Goal: Task Accomplishment & Management: Manage account settings

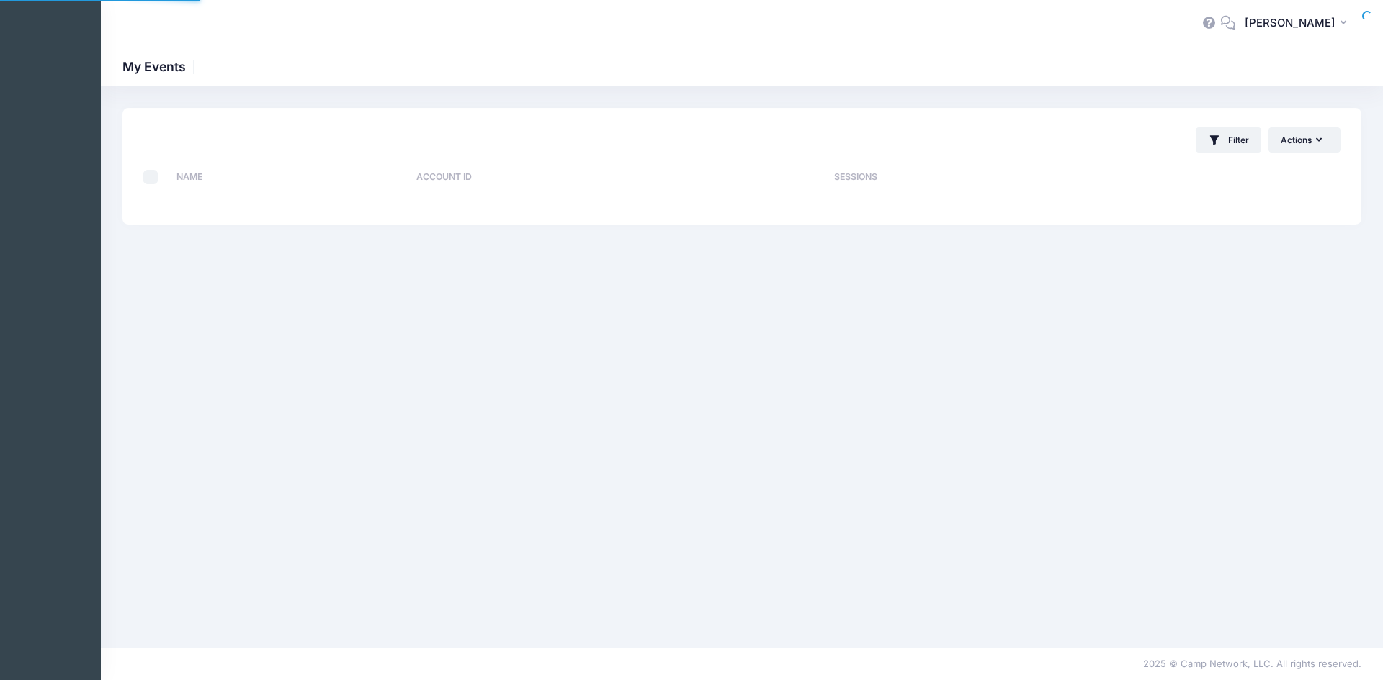
select select "10"
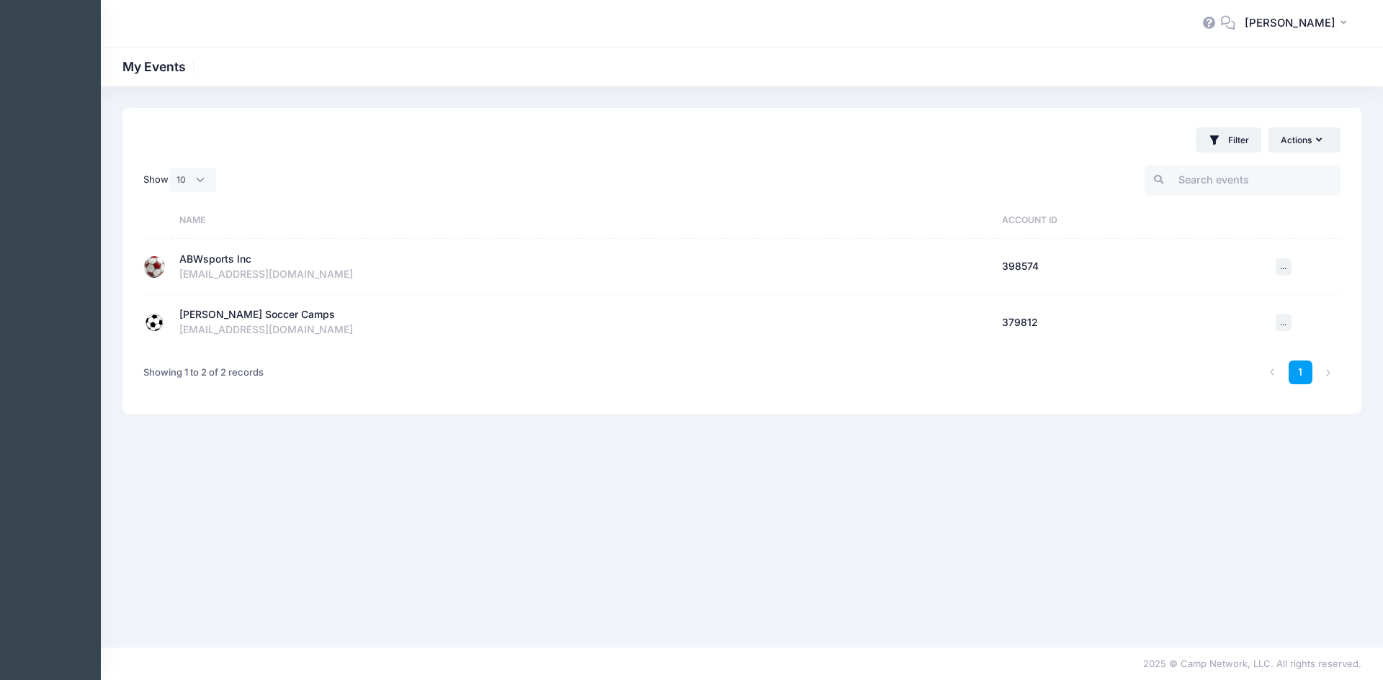
click at [199, 265] on div "ABWsports Inc" at bounding box center [215, 259] width 72 height 15
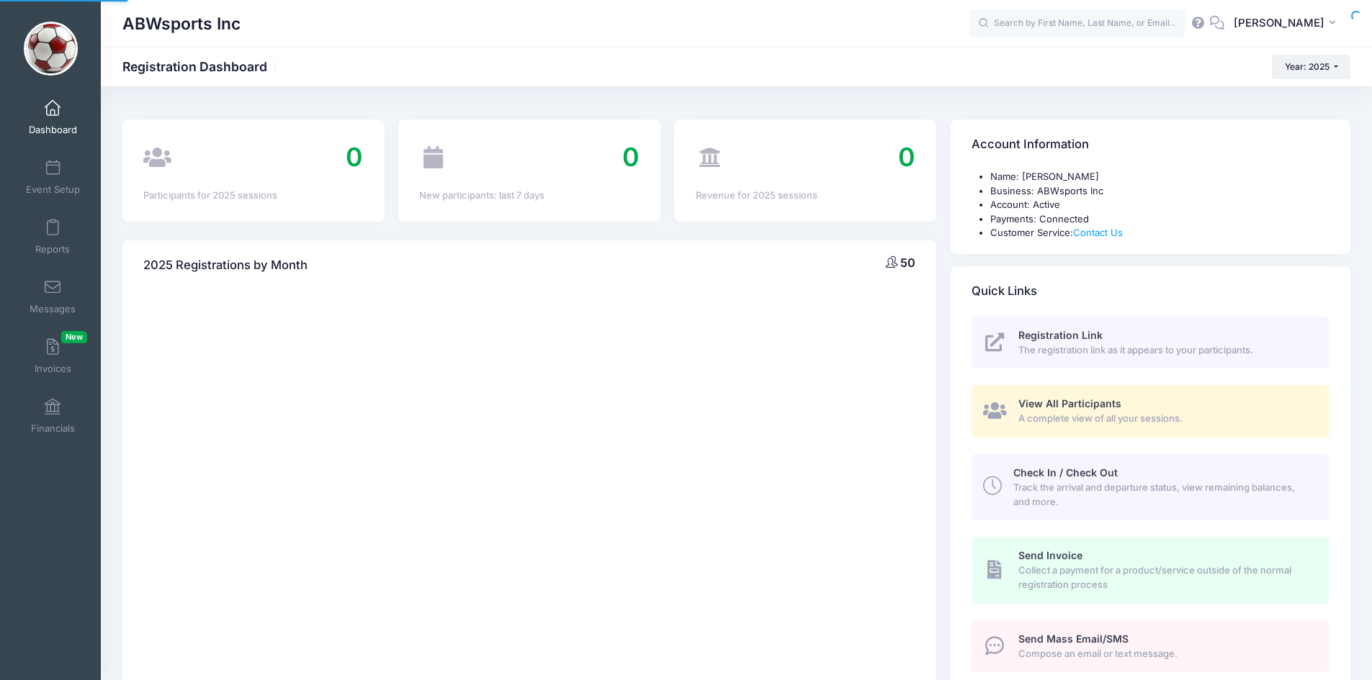
select select
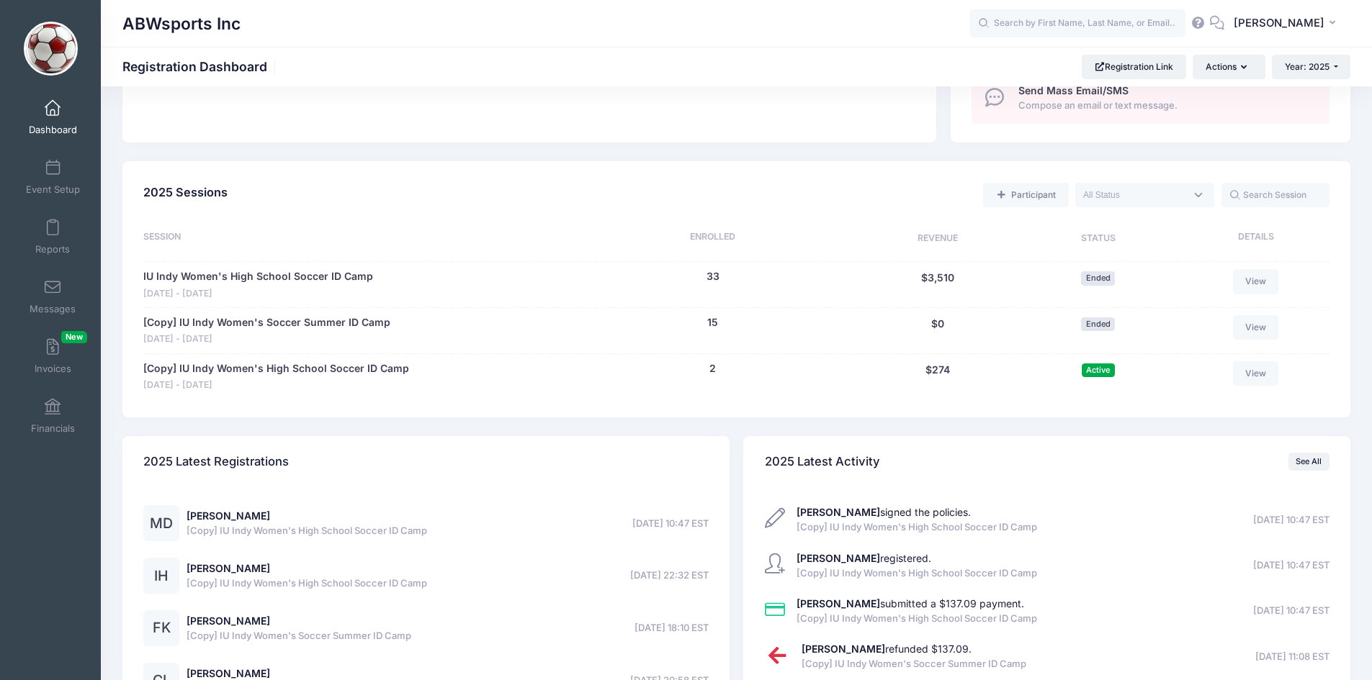
scroll to position [555, 0]
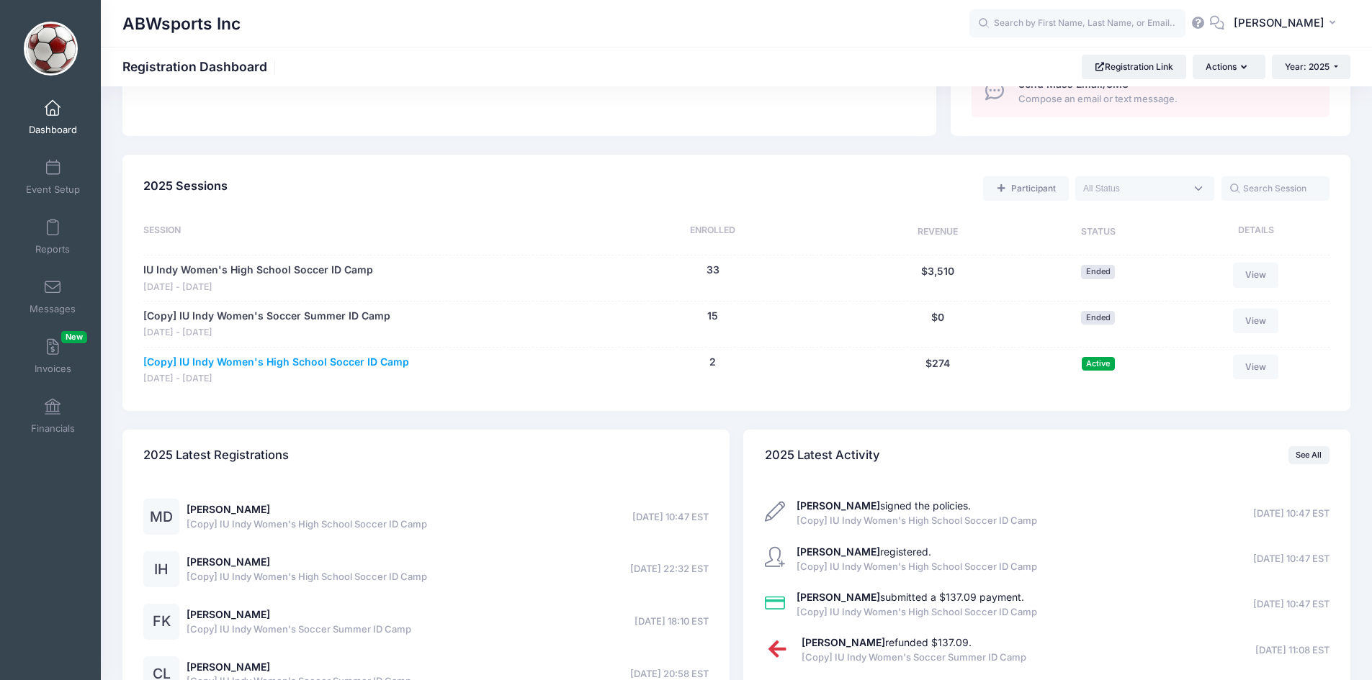
drag, startPoint x: 211, startPoint y: 372, endPoint x: 190, endPoint y: 365, distance: 21.9
drag, startPoint x: 190, startPoint y: 365, endPoint x: 413, endPoint y: 361, distance: 223.3
drag, startPoint x: 413, startPoint y: 361, endPoint x: 386, endPoint y: 361, distance: 27.4
click at [386, 361] on link "[Copy] IU Indy Women's High School Soccer ID Camp" at bounding box center [276, 362] width 266 height 15
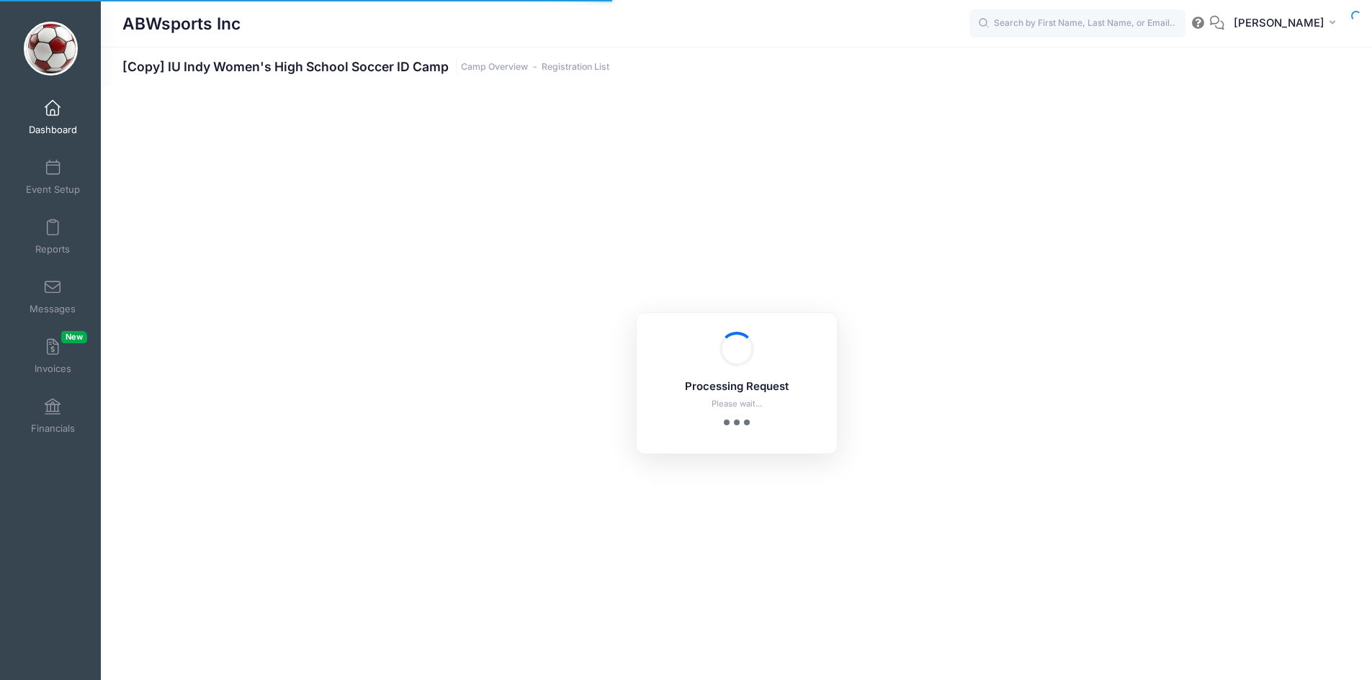
select select "10"
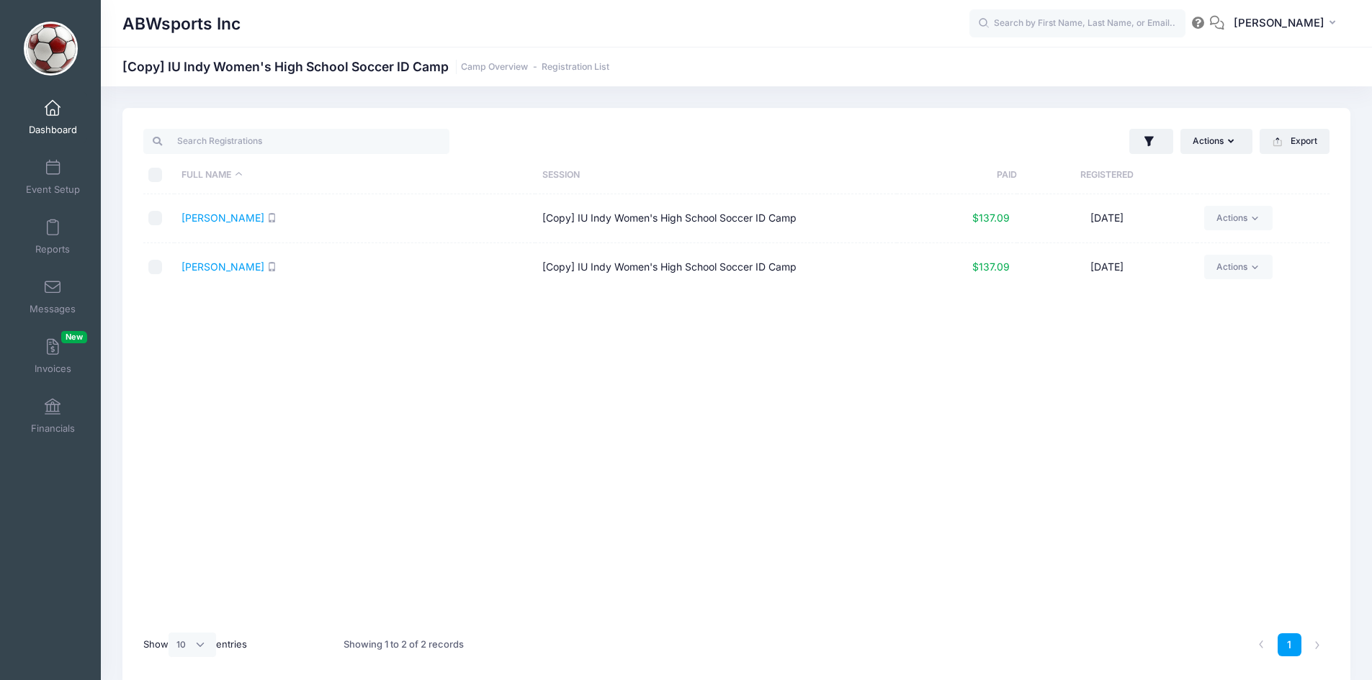
click at [49, 117] on link "Dashboard" at bounding box center [53, 117] width 68 height 50
select select "10"
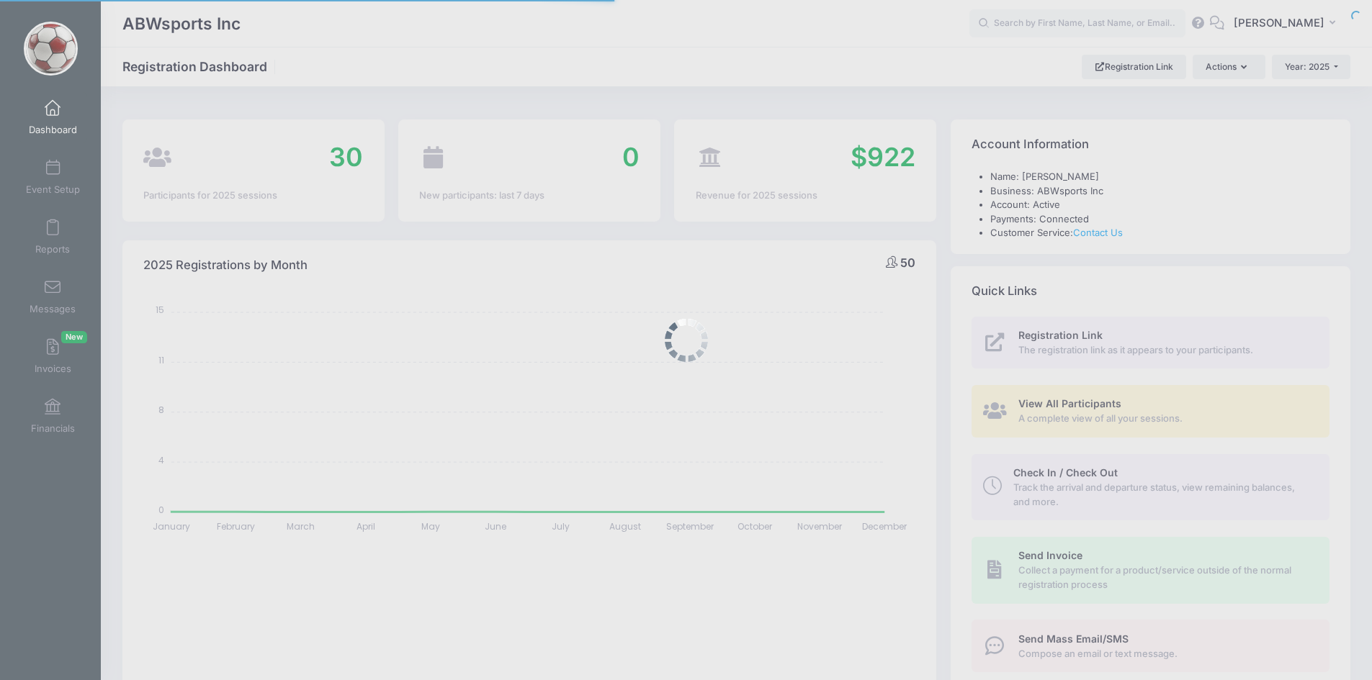
select select
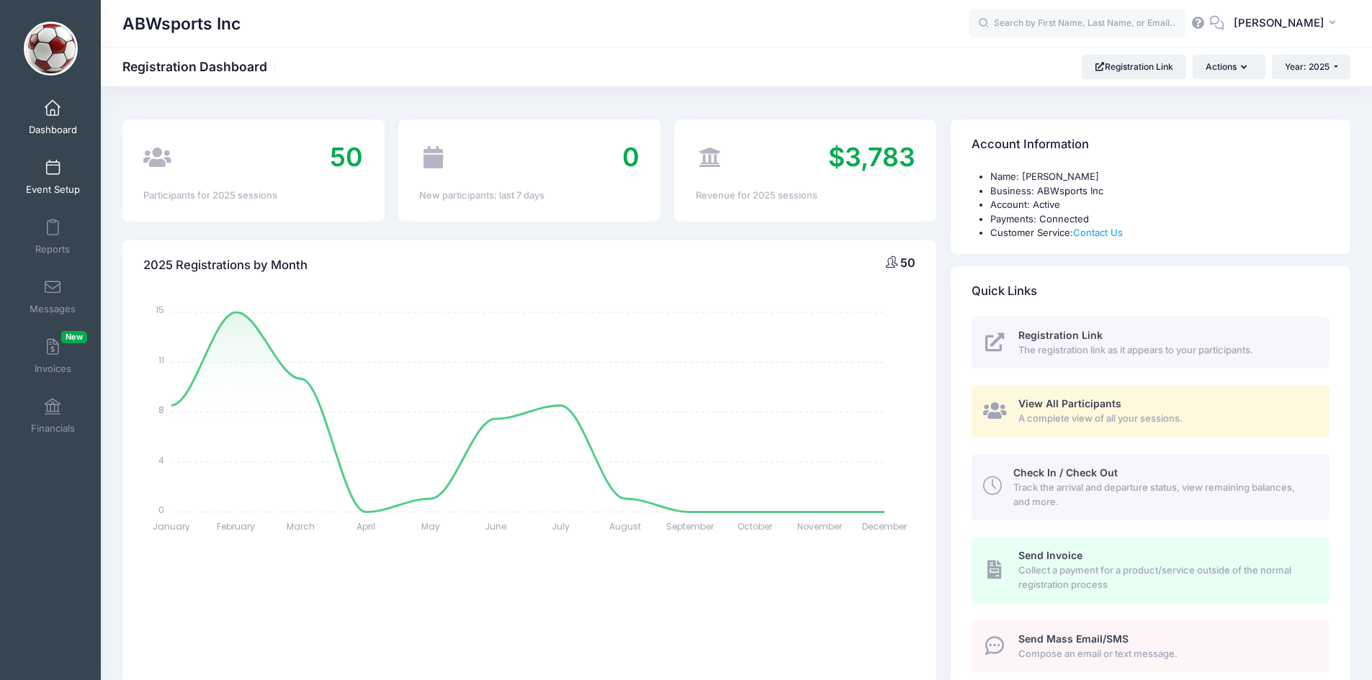
click at [52, 178] on link "Event Setup" at bounding box center [53, 177] width 68 height 50
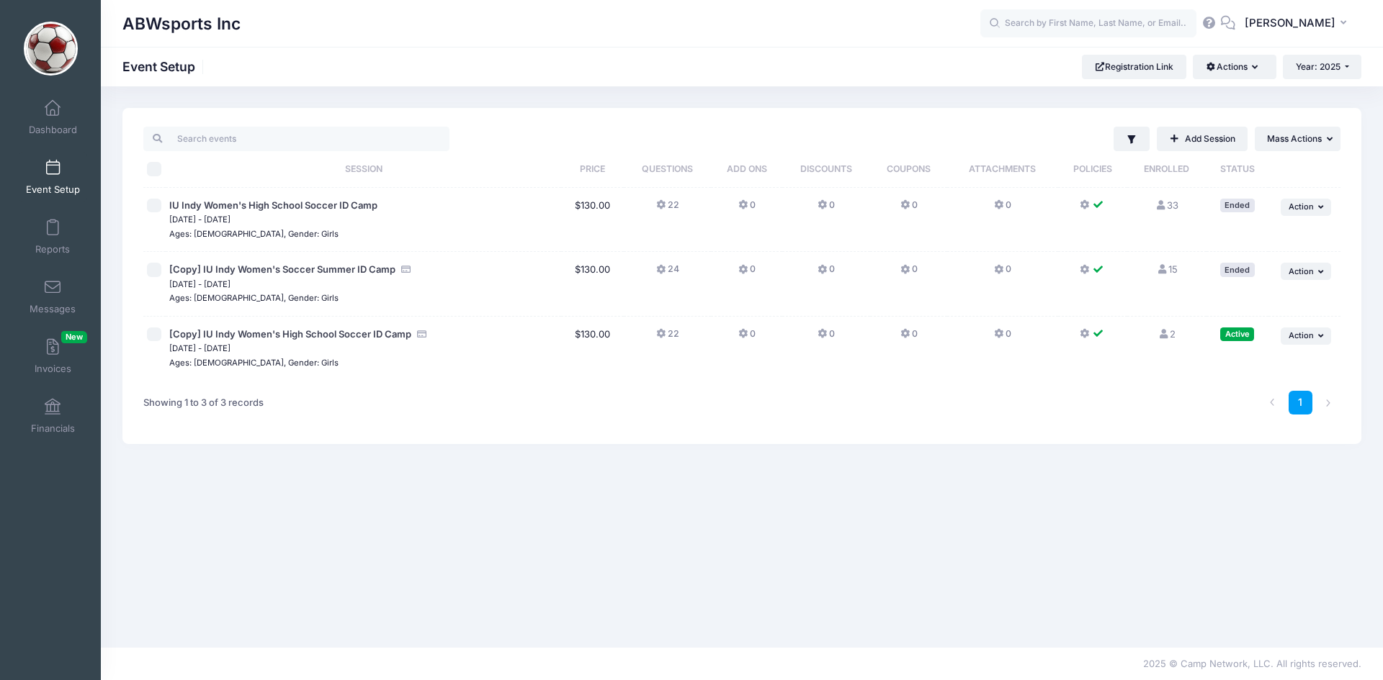
click at [158, 336] on input "checkbox" at bounding box center [154, 335] width 14 height 14
checkbox input "true"
click at [1253, 68] on icon "button" at bounding box center [1257, 68] width 12 height 0
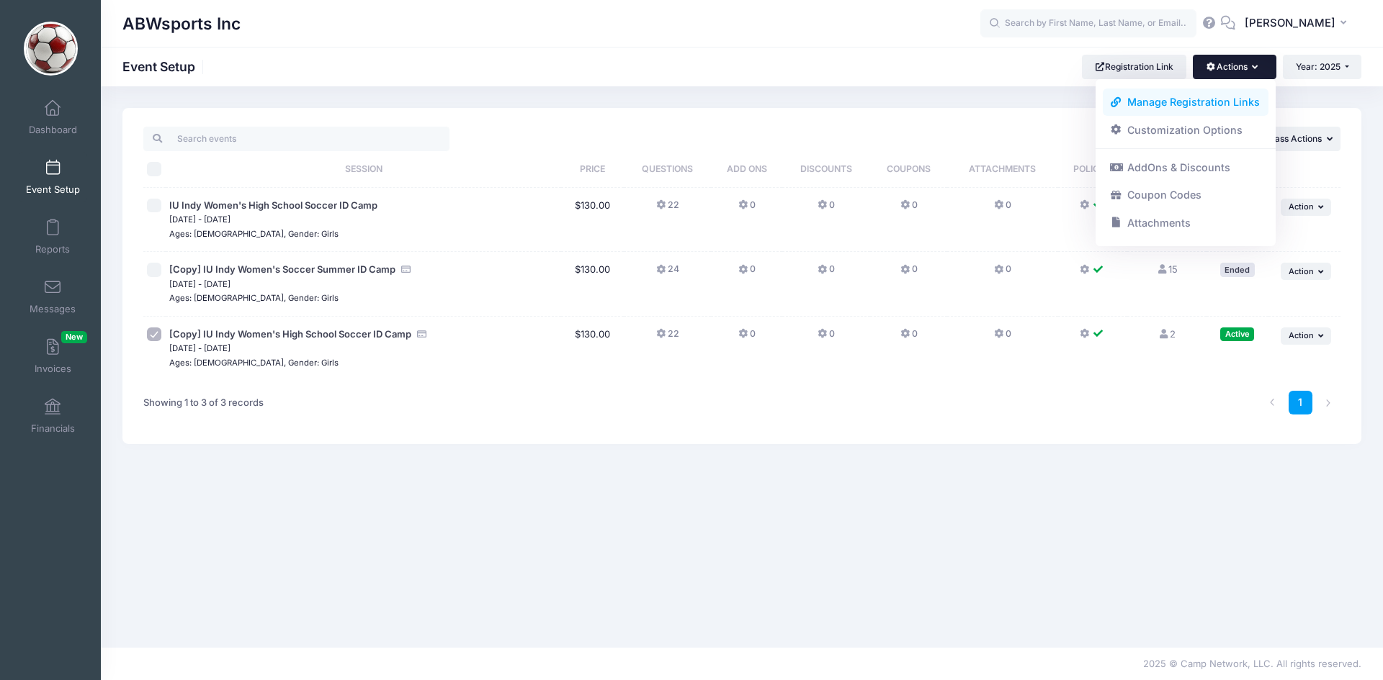
click at [1215, 99] on link "Manage Registration Links" at bounding box center [1185, 102] width 166 height 27
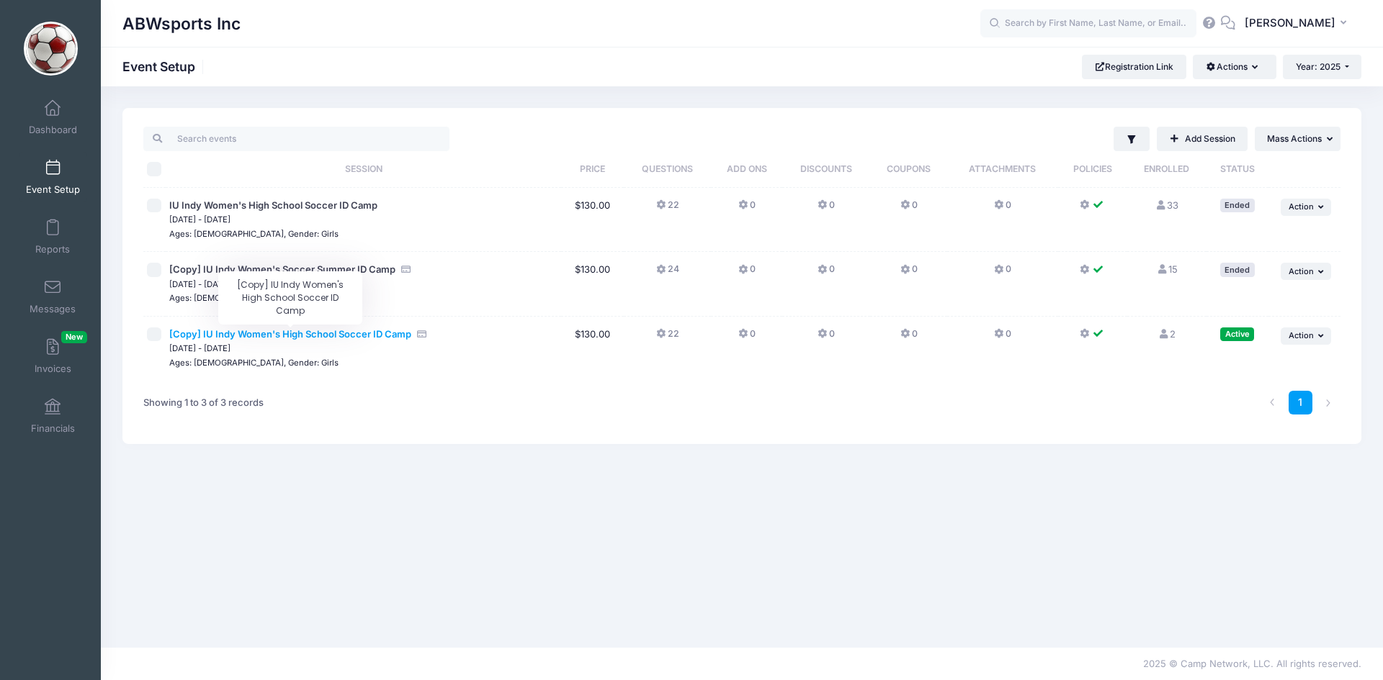
click at [292, 333] on span "[Copy] IU Indy Women's High School Soccer ID Camp" at bounding box center [290, 334] width 242 height 12
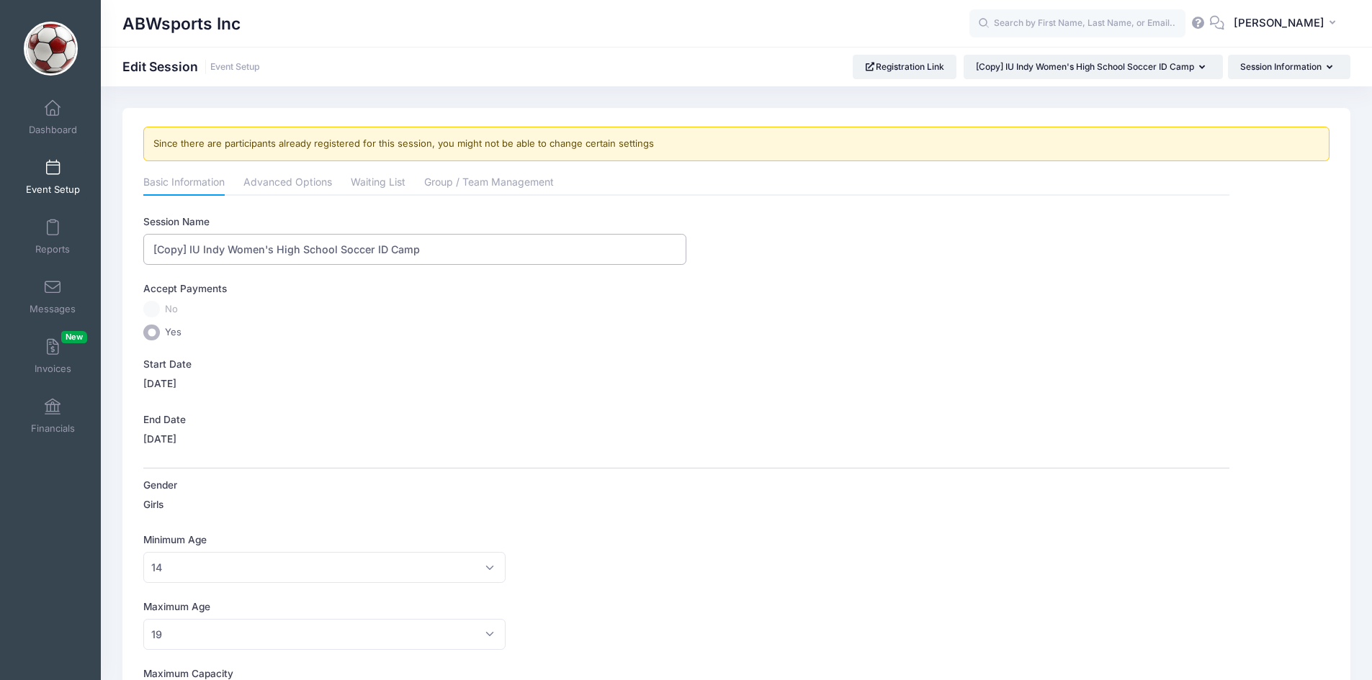
click at [191, 251] on input "[Copy] IU Indy Women's High School Soccer ID Camp" at bounding box center [414, 249] width 543 height 31
click at [398, 251] on input "IU Indy Women's High School Soccer ID Camp" at bounding box center [414, 249] width 543 height 31
type input "IU Indy Women's High School Soccer ID Camp - Fall"
click at [599, 371] on label "Start Date" at bounding box center [414, 364] width 543 height 14
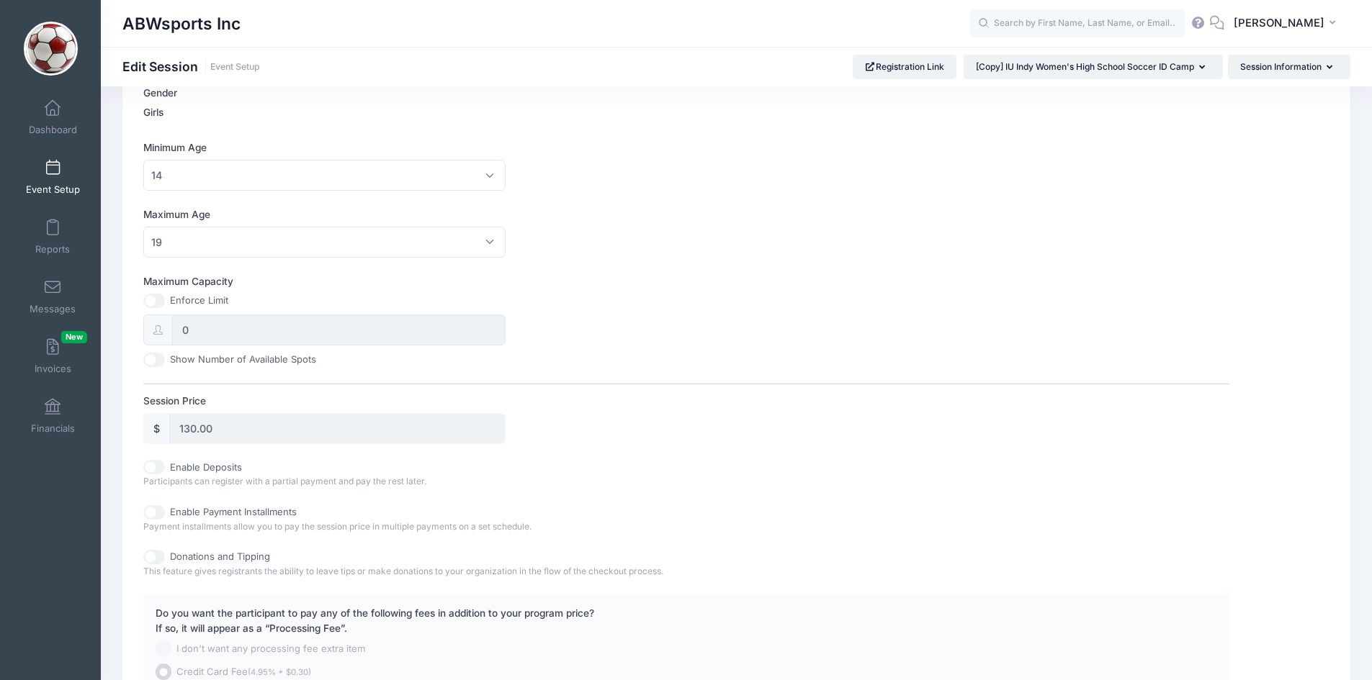
scroll to position [563, 0]
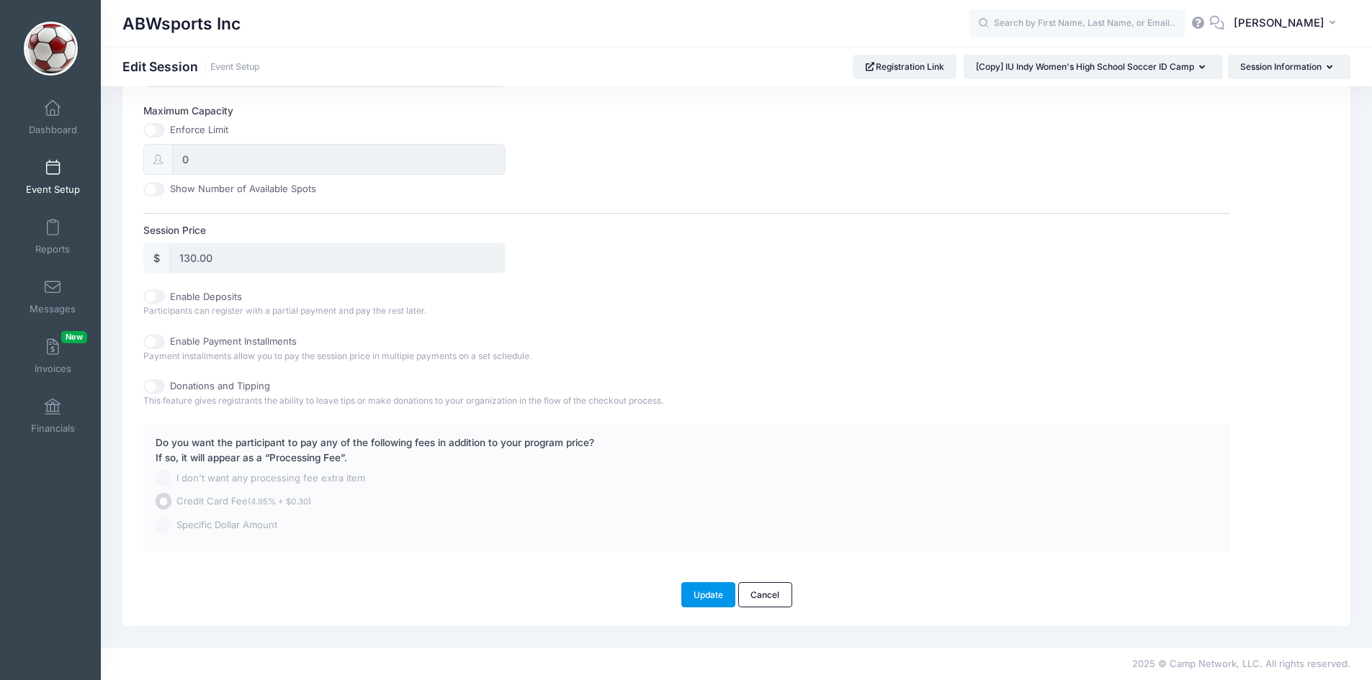
click at [706, 598] on button "Update" at bounding box center [708, 595] width 55 height 24
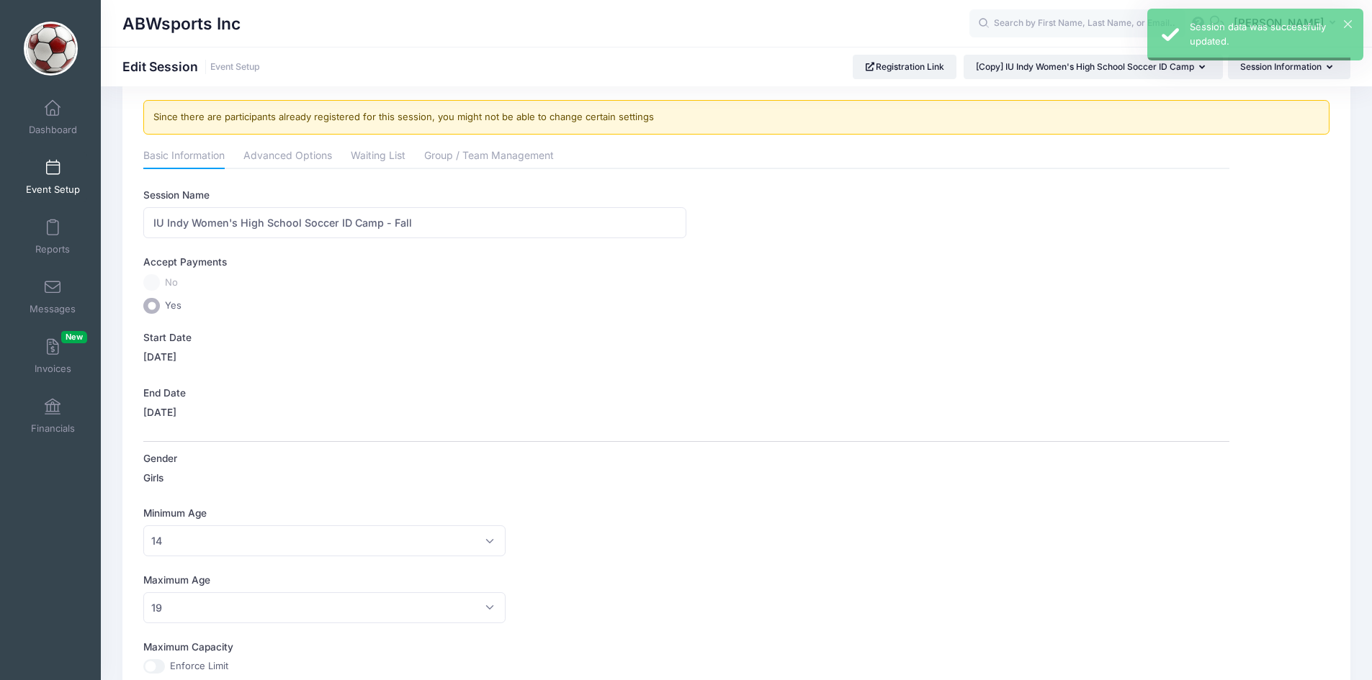
scroll to position [0, 0]
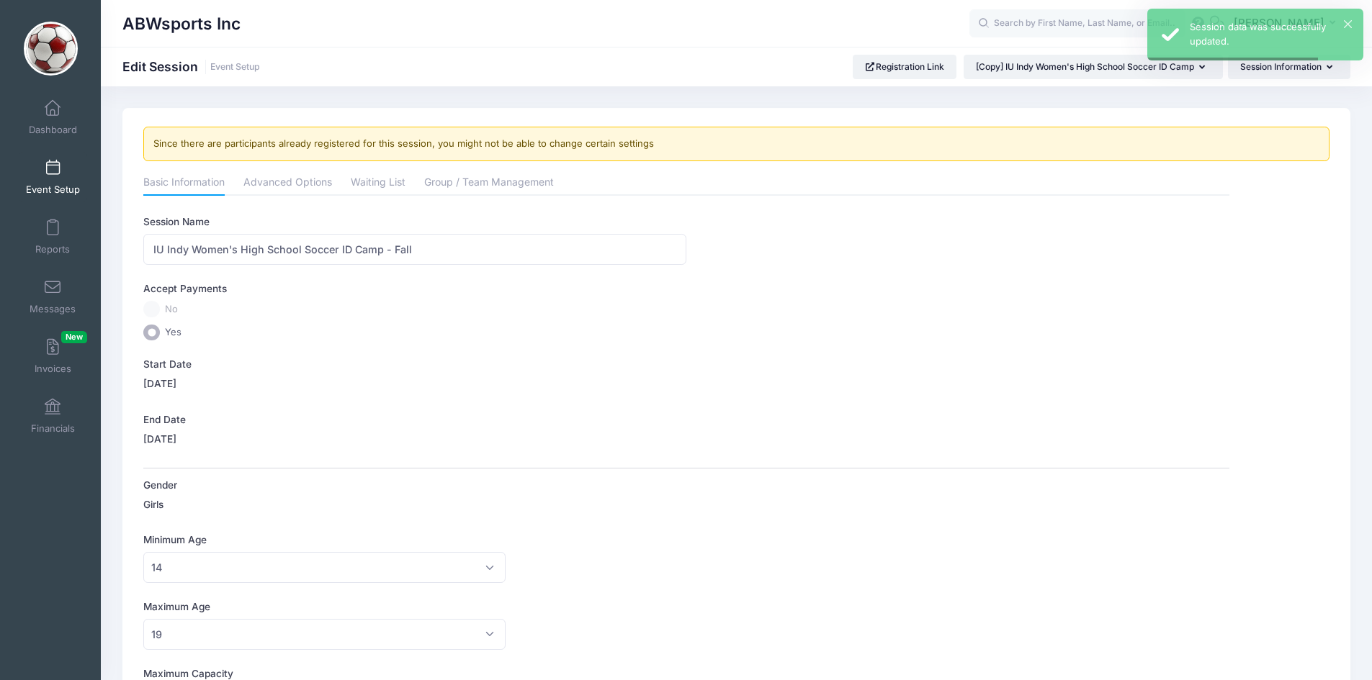
click at [537, 478] on label "Gender" at bounding box center [414, 485] width 543 height 14
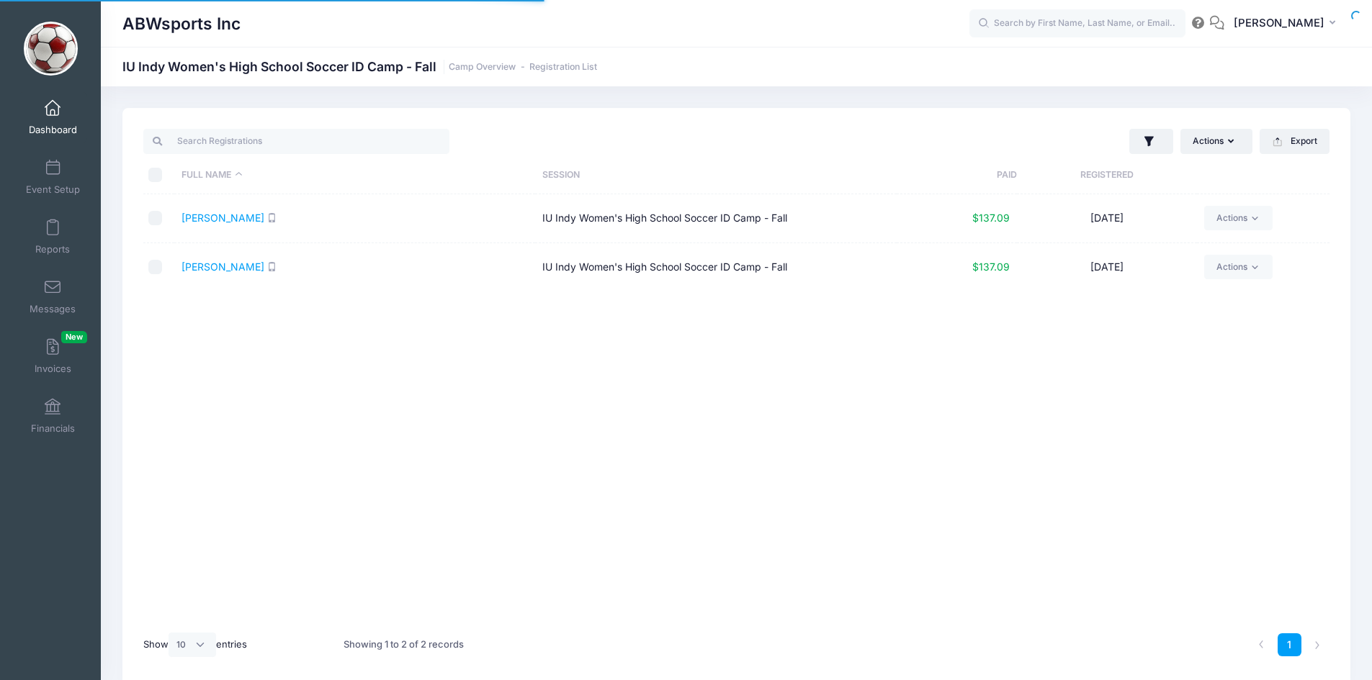
select select "10"
